Goal: Check status: Check status

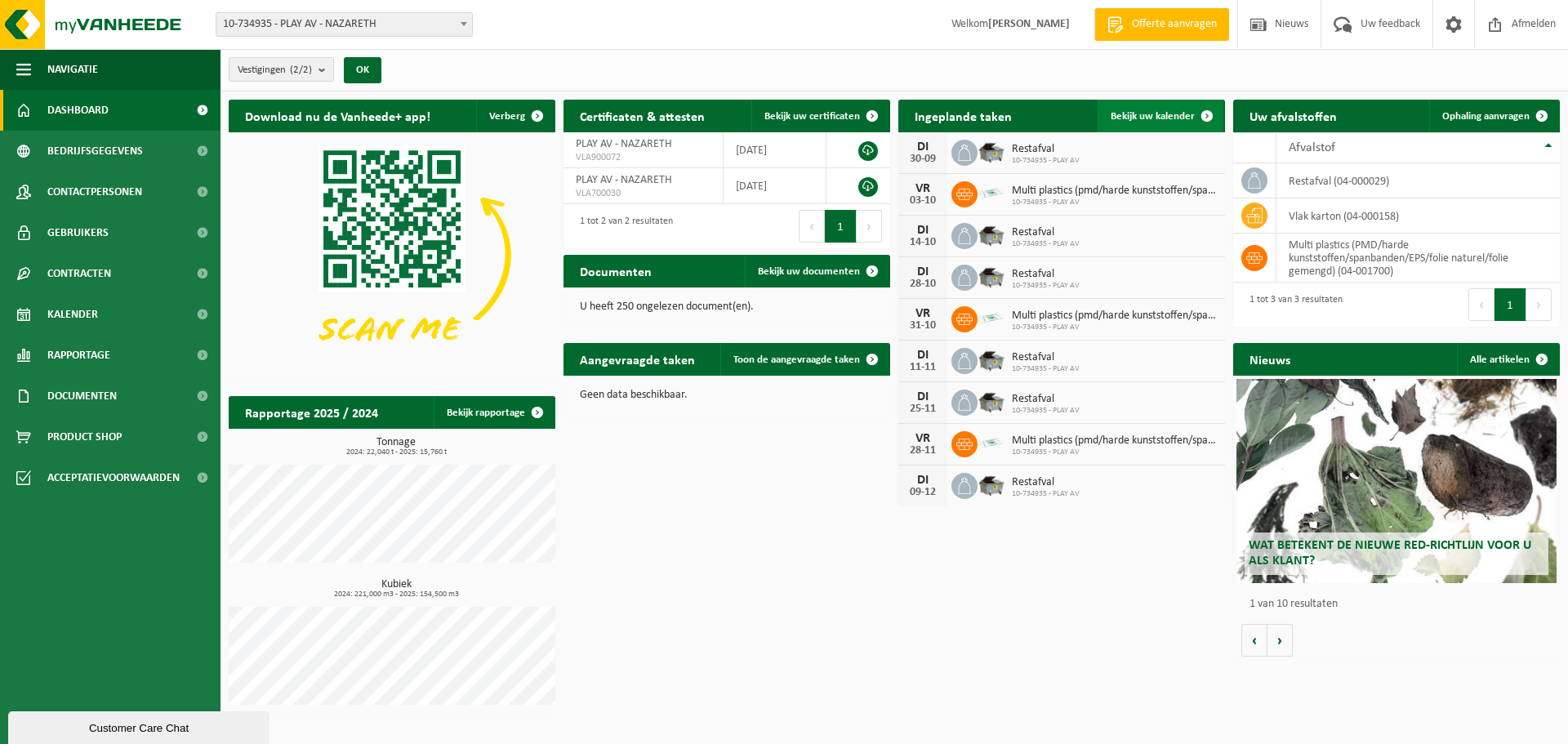
click at [1154, 122] on link "Bekijk uw kalender" at bounding box center [1160, 115] width 126 height 33
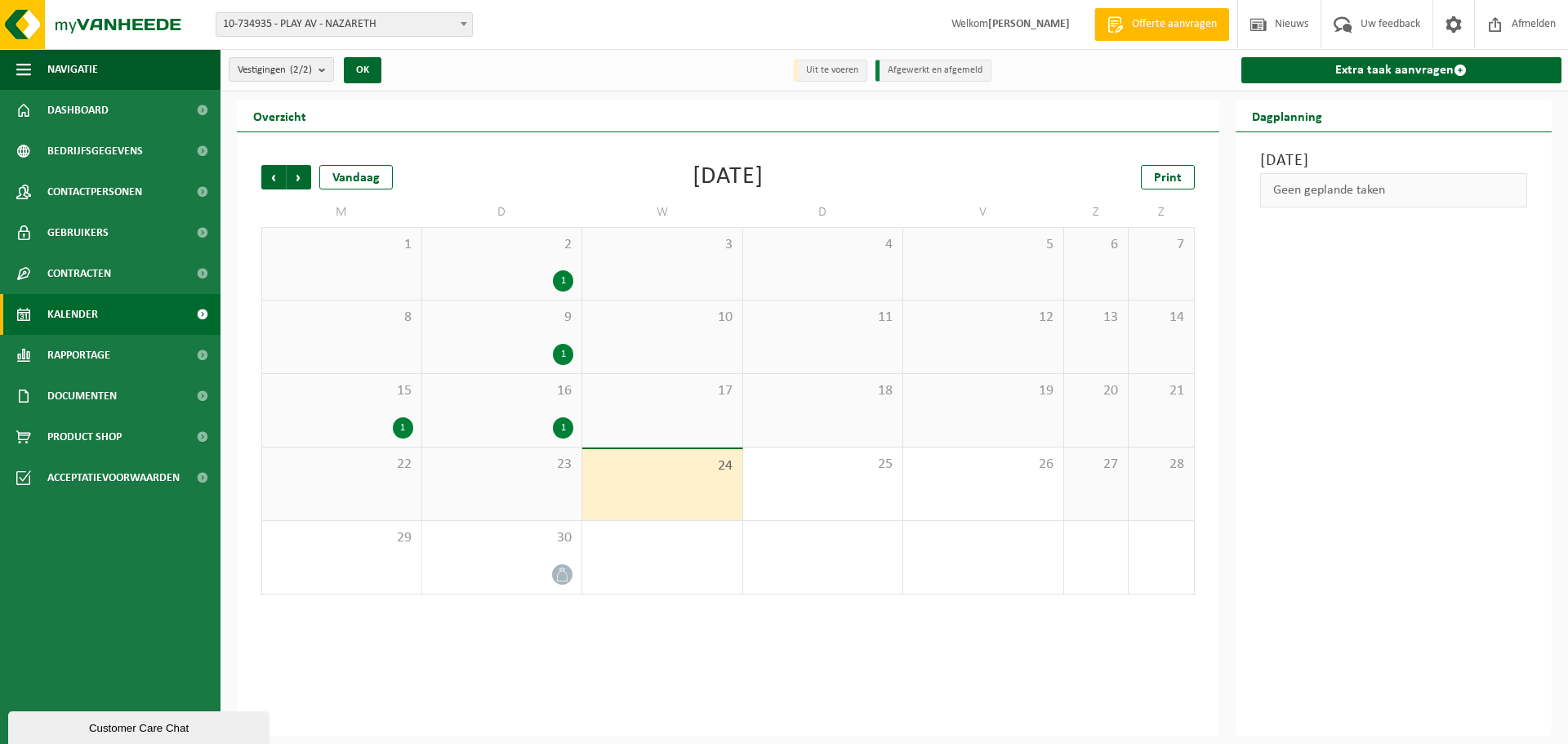
click at [533, 478] on div "23" at bounding box center [502, 483] width 160 height 73
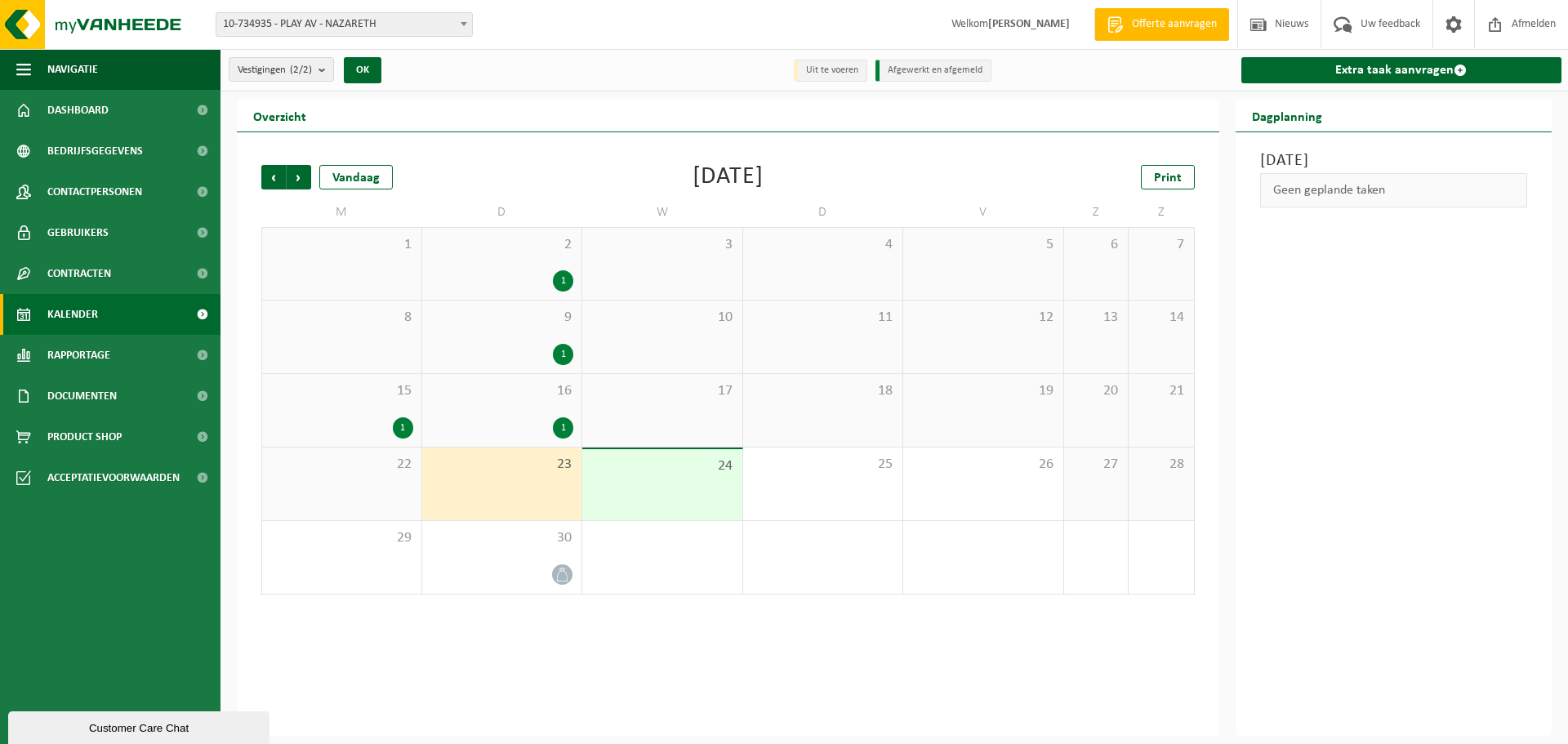
click at [353, 464] on span "22" at bounding box center [341, 464] width 143 height 18
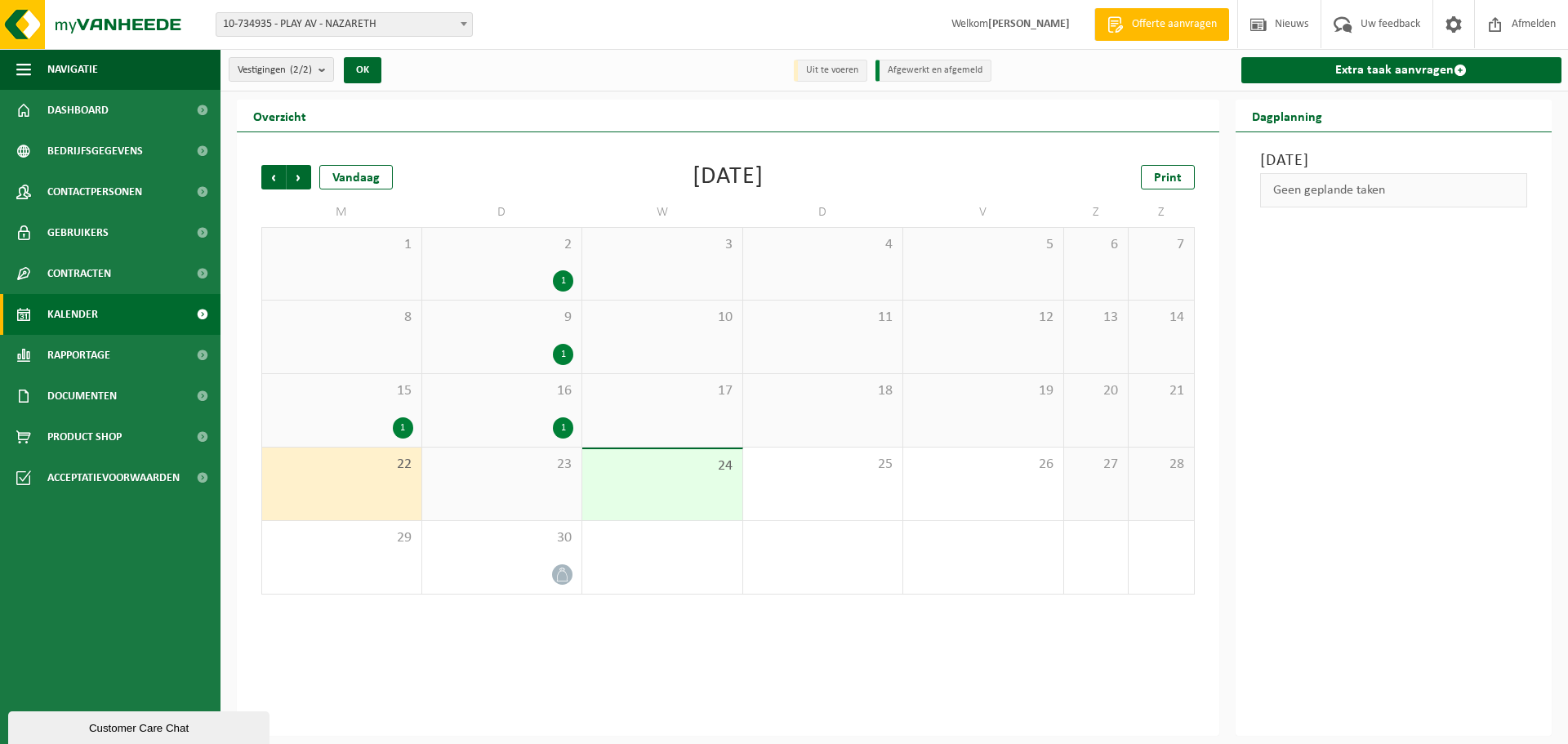
click at [468, 480] on div "23" at bounding box center [502, 483] width 160 height 73
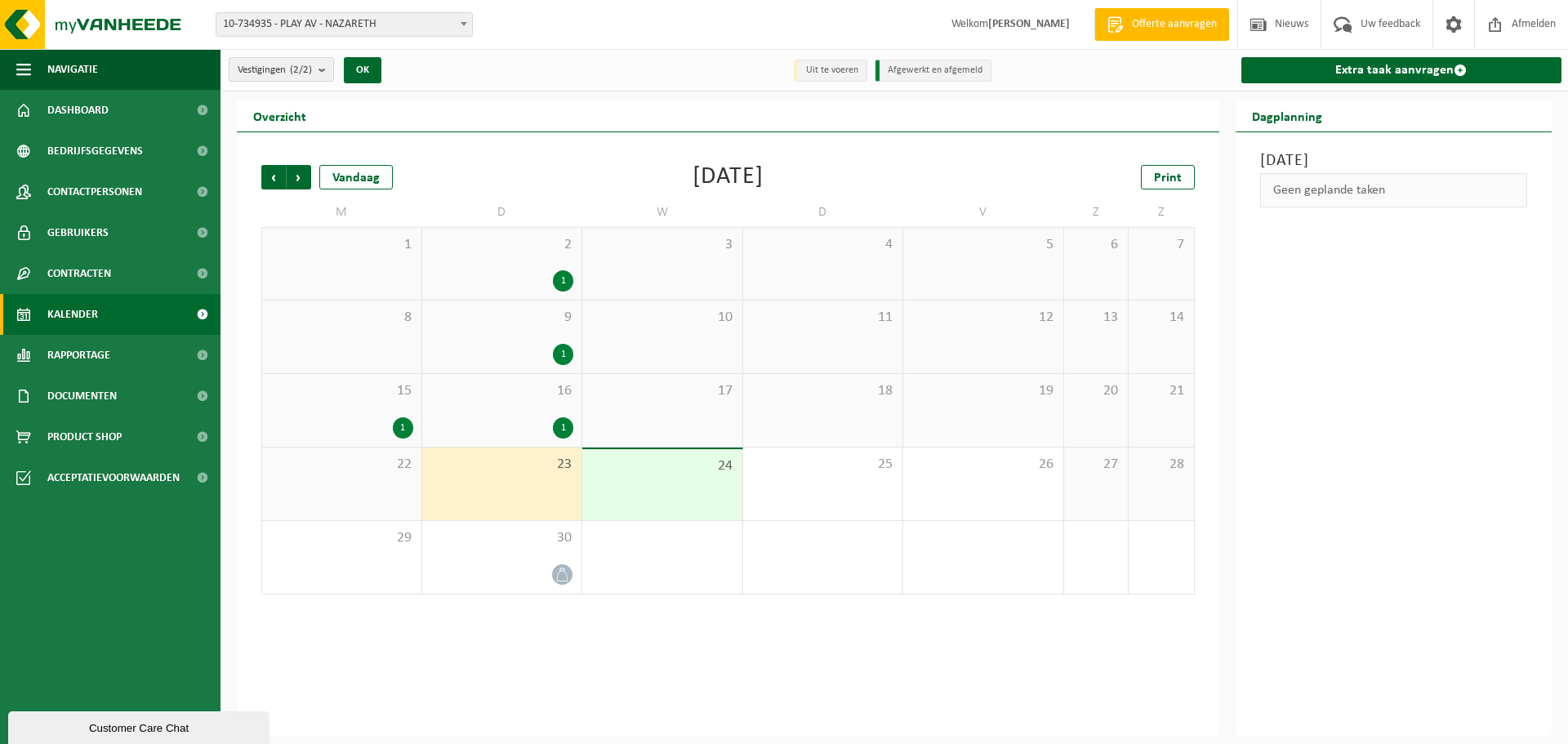
click at [637, 492] on div "24" at bounding box center [662, 484] width 160 height 71
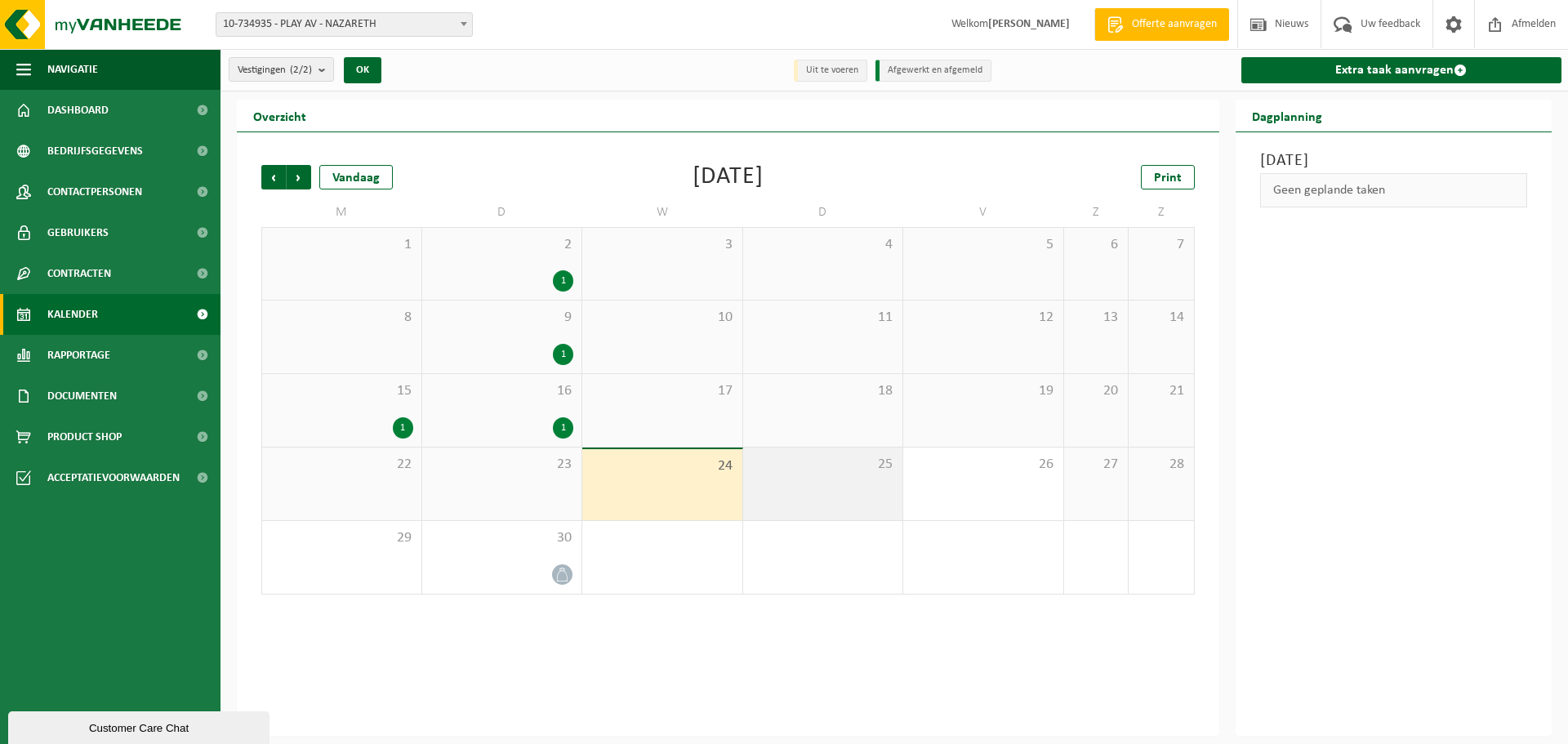
click at [811, 486] on div "25" at bounding box center [824, 483] width 160 height 73
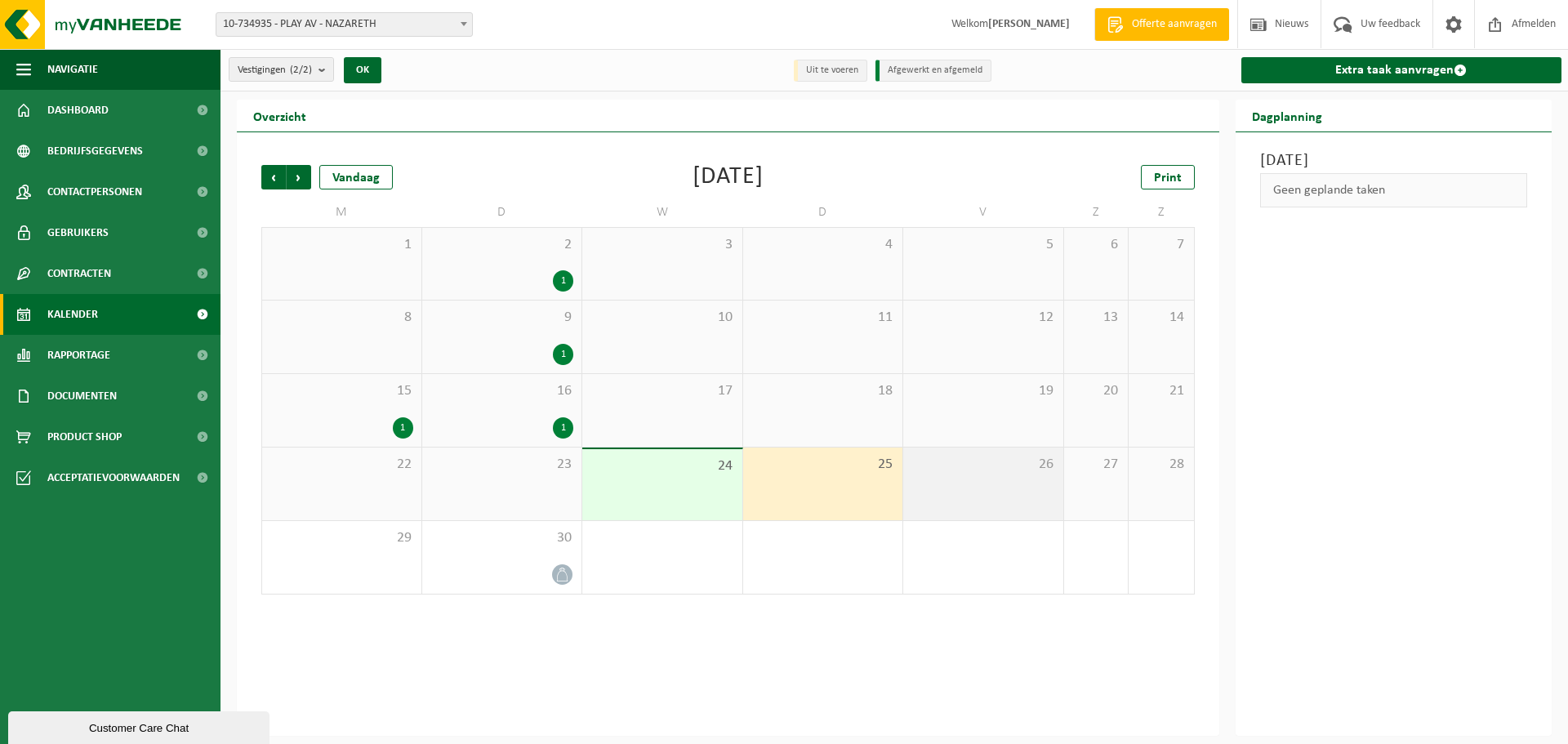
click at [1004, 494] on div "26" at bounding box center [984, 483] width 160 height 73
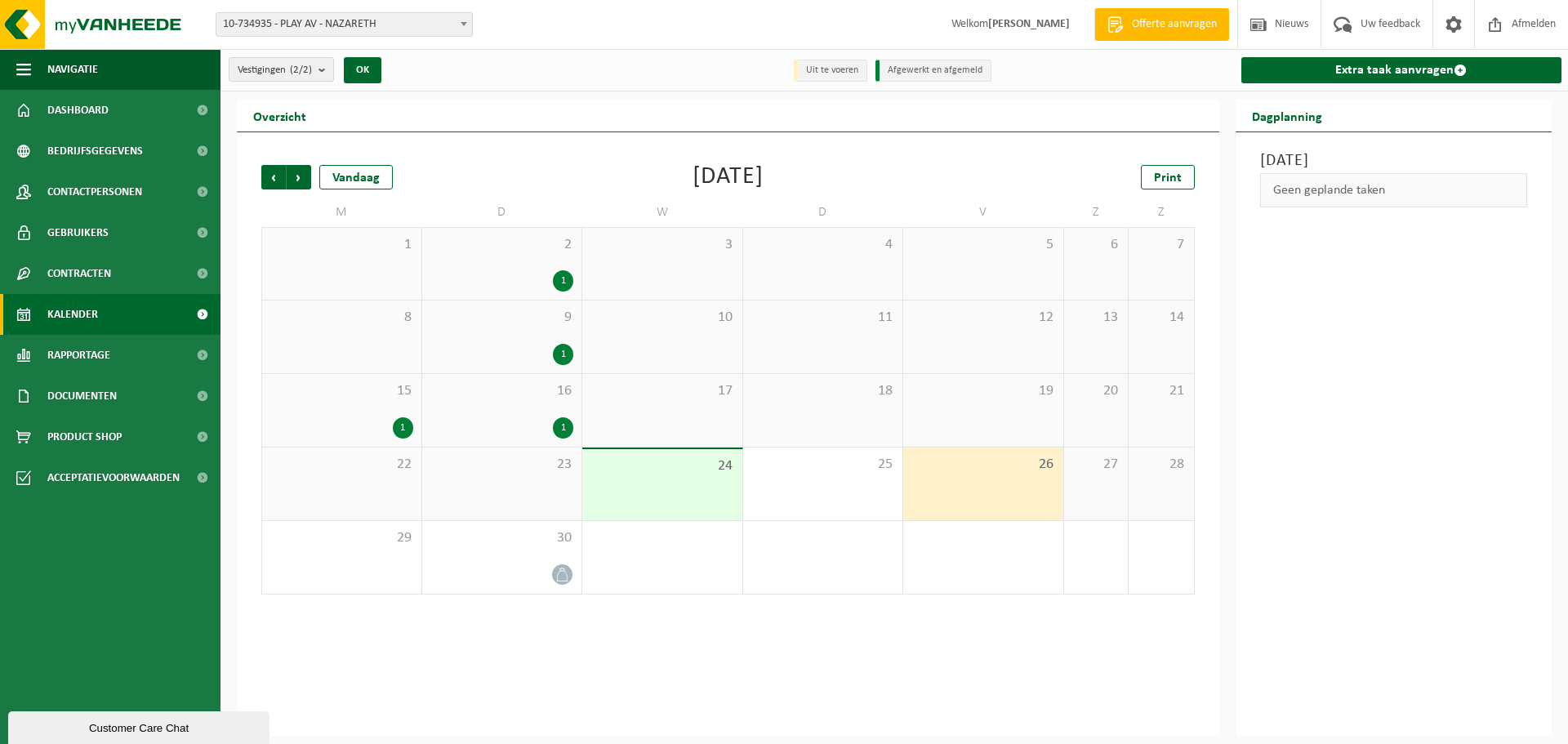
click at [1135, 492] on div "28" at bounding box center [1161, 483] width 64 height 73
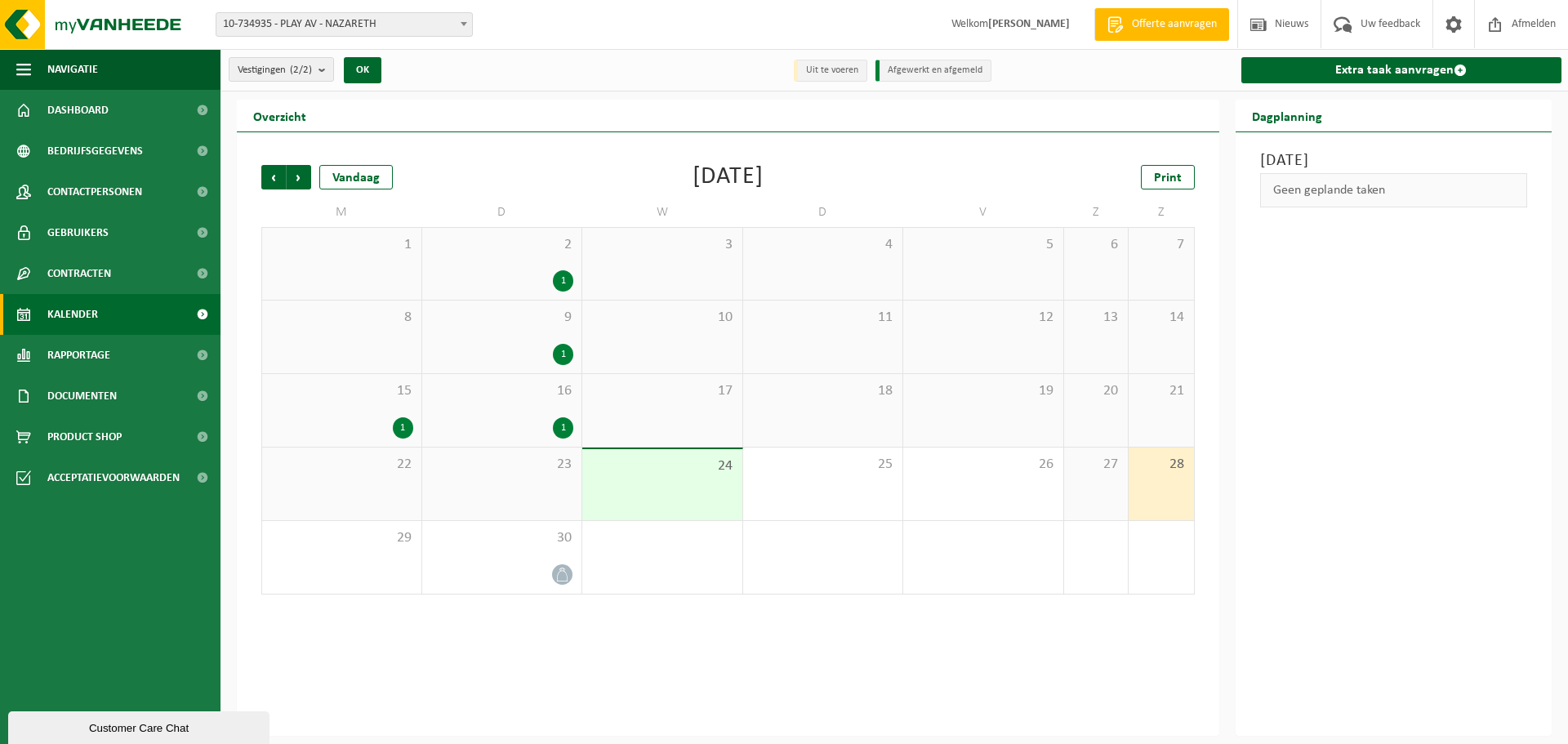
click at [1068, 490] on div "27" at bounding box center [1096, 483] width 64 height 73
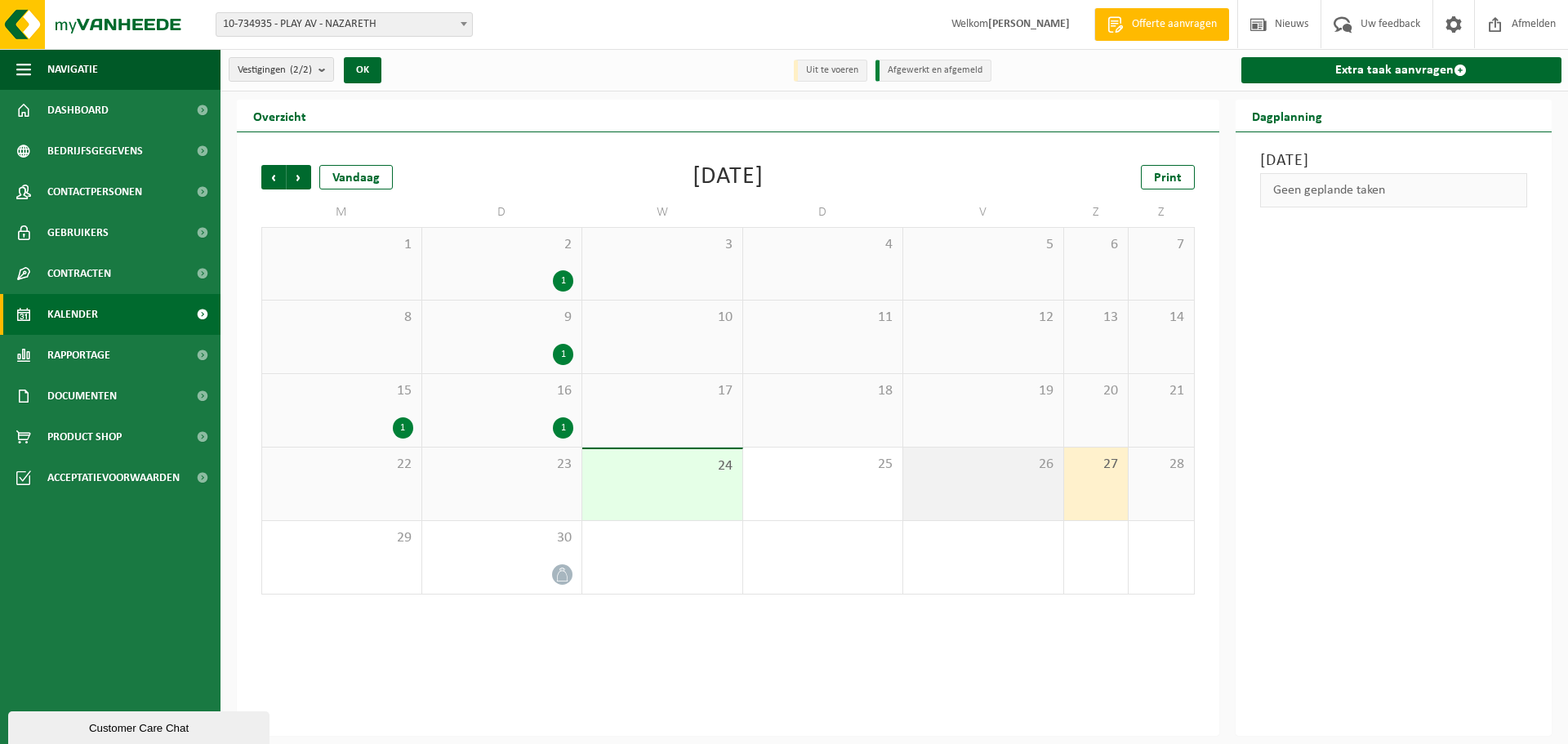
click at [978, 489] on div "26" at bounding box center [984, 483] width 160 height 73
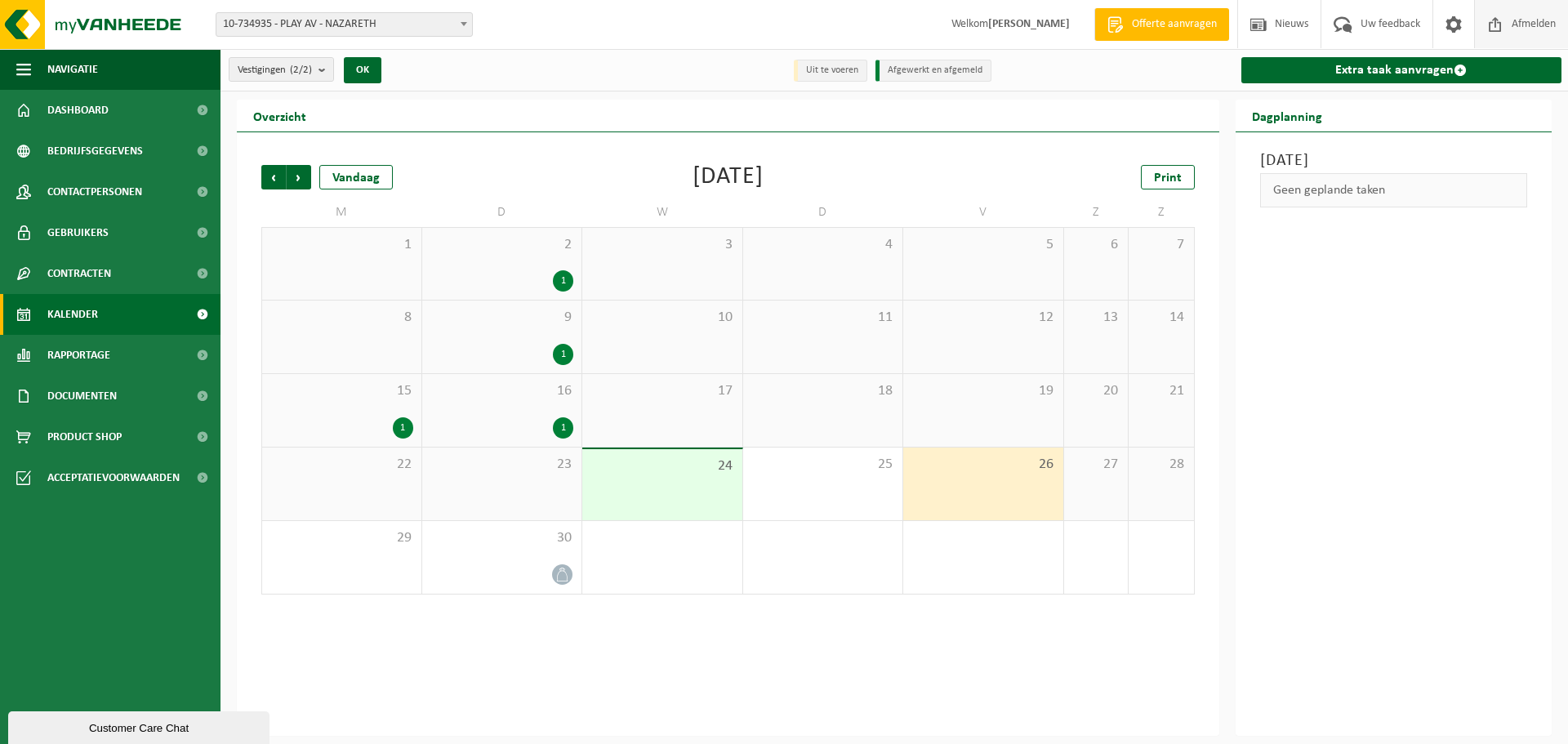
click at [1542, 18] on span "Afmelden" at bounding box center [1534, 24] width 52 height 48
